Goal: Information Seeking & Learning: Learn about a topic

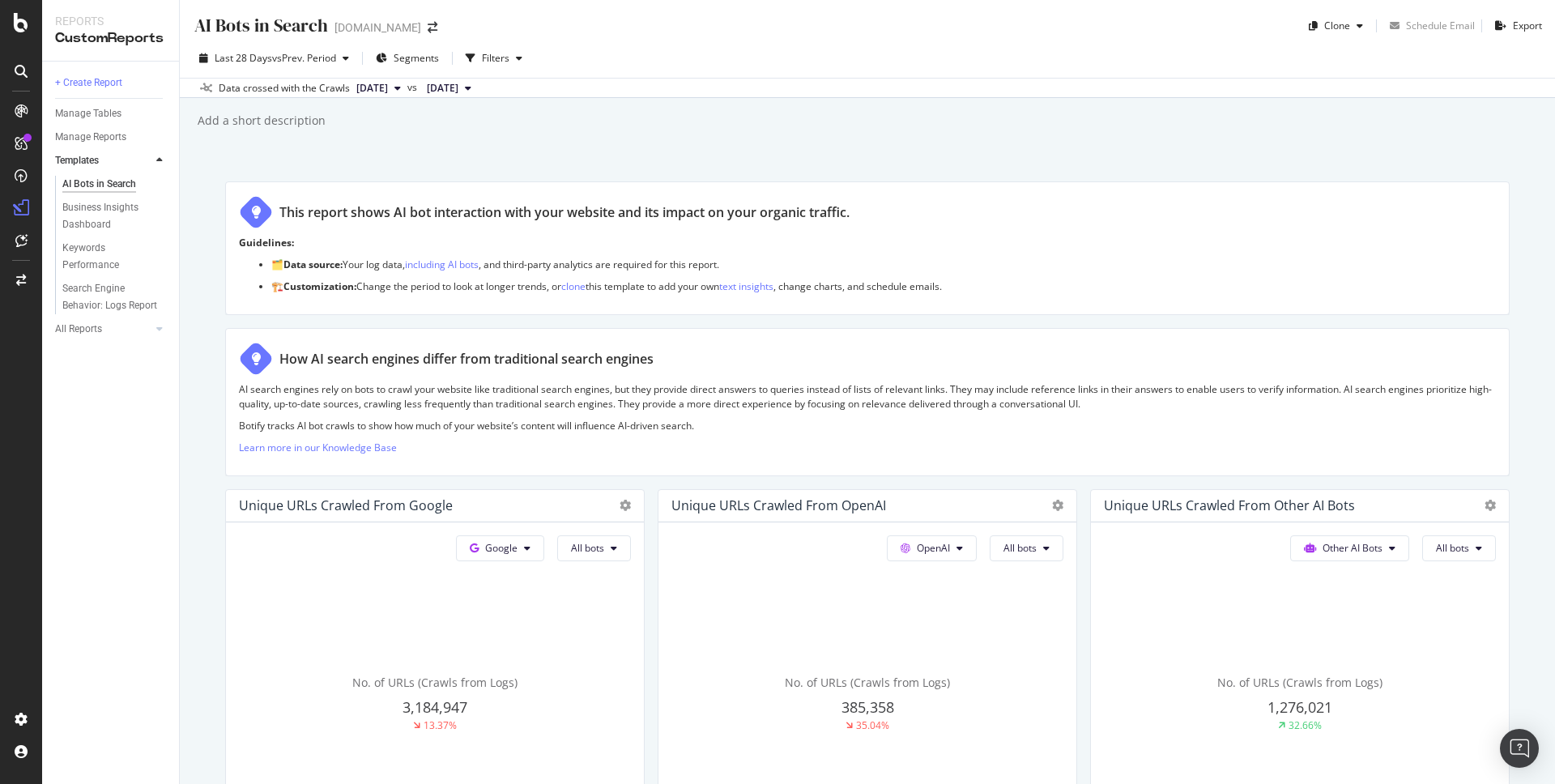
click at [459, 86] on span "[DATE]" at bounding box center [443, 88] width 32 height 15
click at [407, 88] on button "[DATE]" at bounding box center [378, 87] width 57 height 19
click at [459, 88] on span "[DATE]" at bounding box center [443, 88] width 32 height 15
click at [388, 88] on span "[DATE]" at bounding box center [372, 88] width 32 height 15
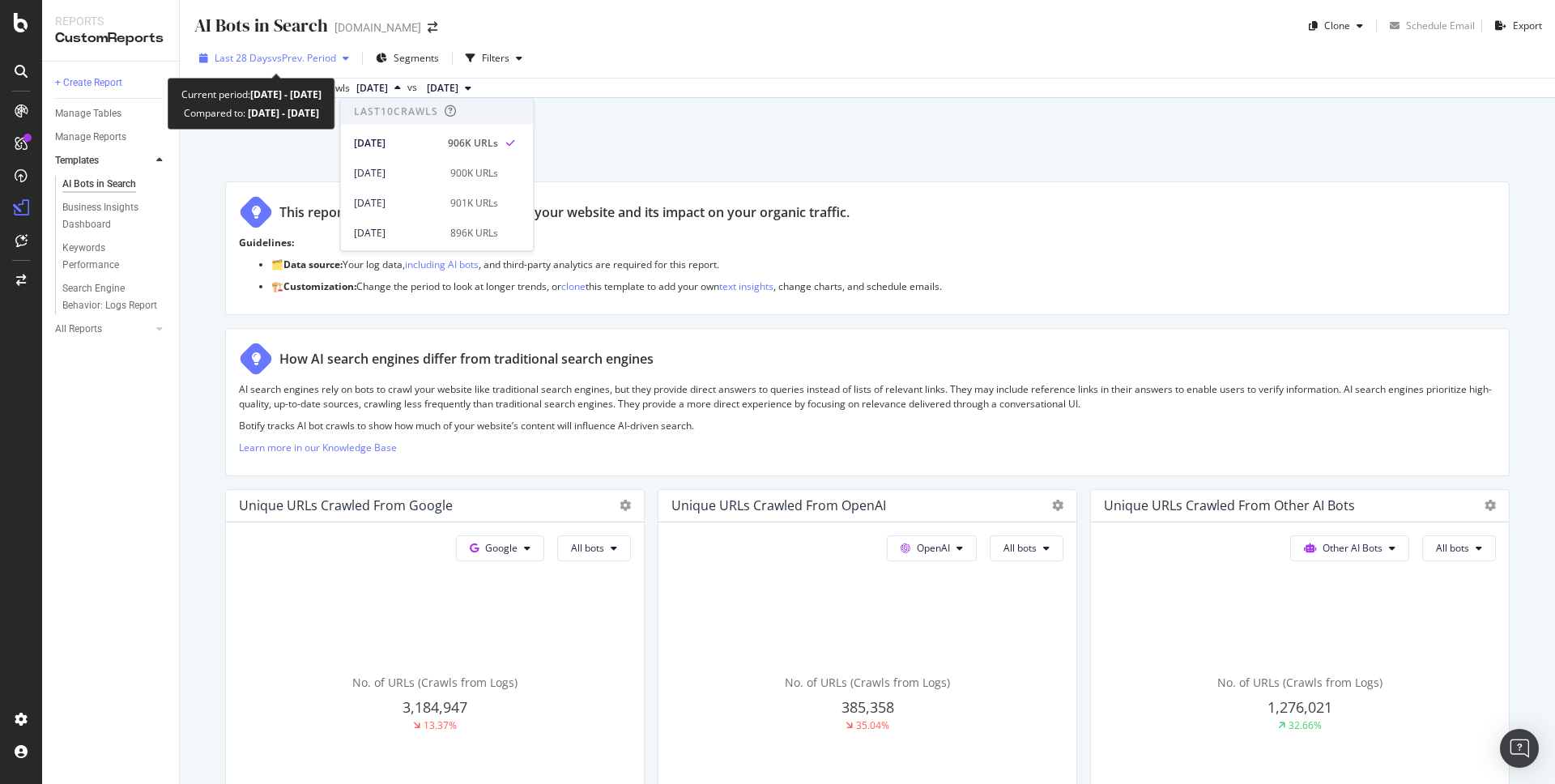
click at [267, 49] on div "Last 28 Days vs Prev. Period" at bounding box center [274, 58] width 163 height 25
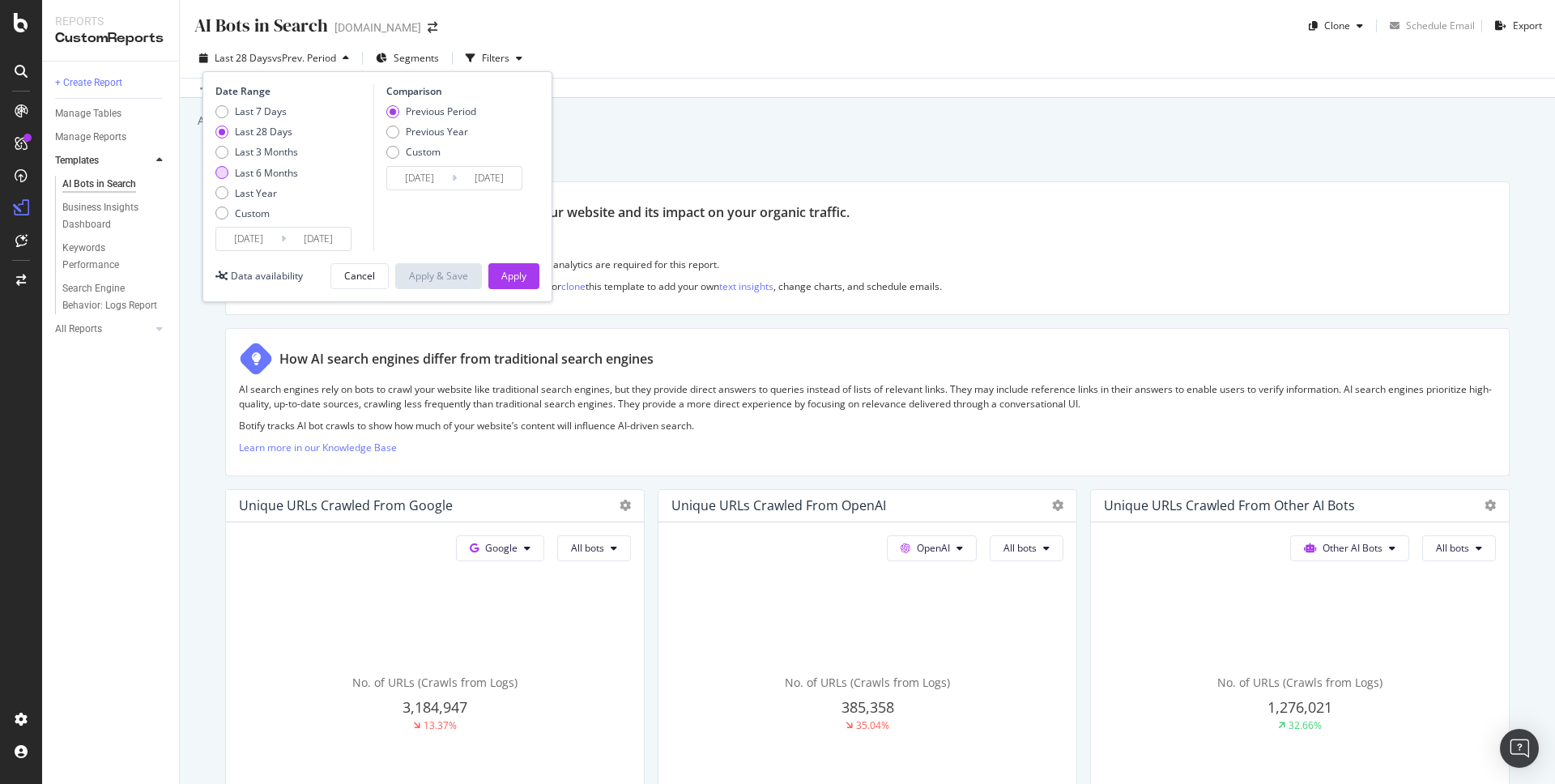
click at [220, 177] on div "Last 6 Months" at bounding box center [222, 173] width 13 height 13
type input "[DATE]"
click at [508, 273] on div "Apply" at bounding box center [514, 275] width 25 height 14
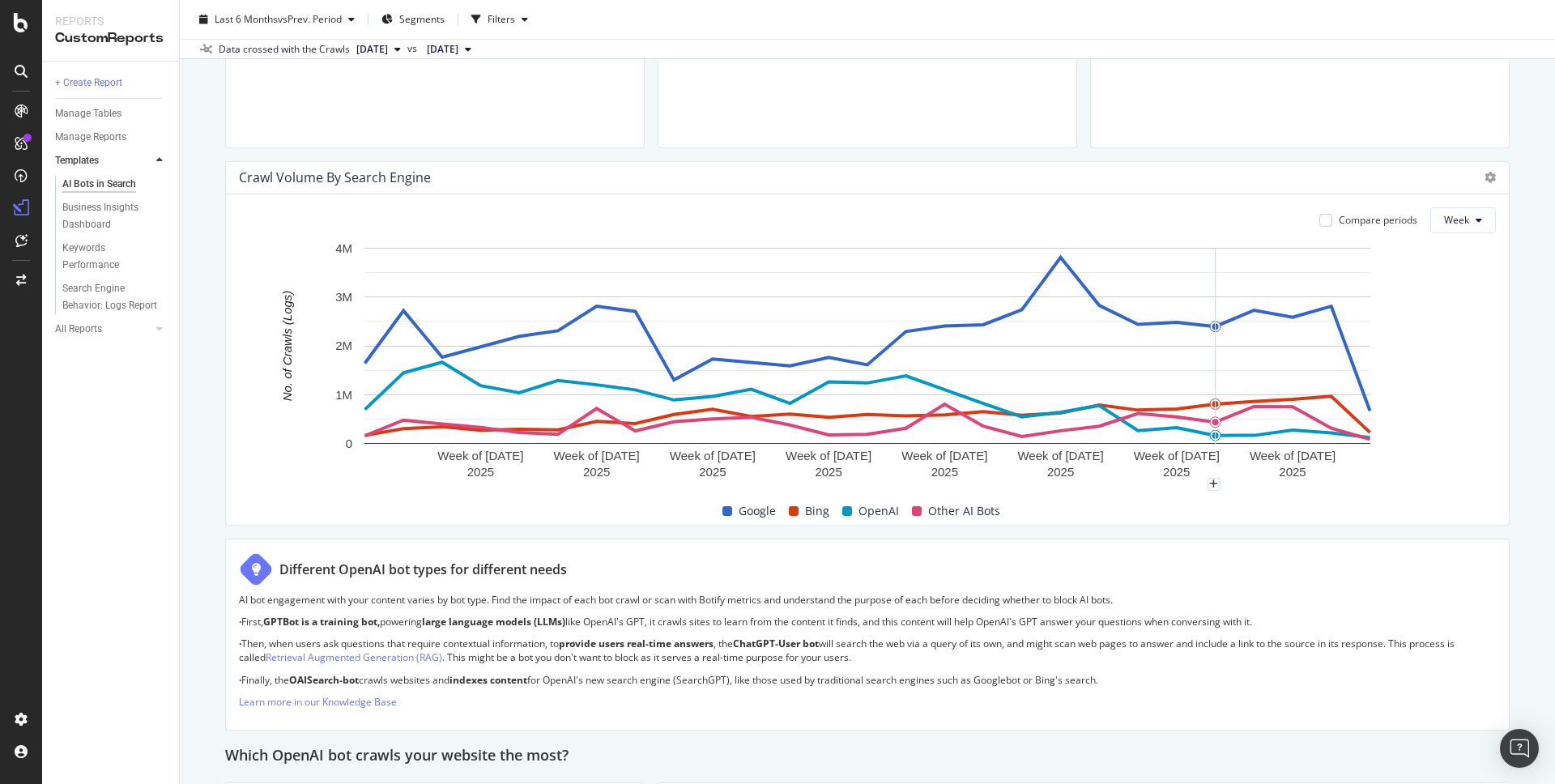
scroll to position [707, 0]
